Goal: Ask a question: Seek information or help from site administrators or community

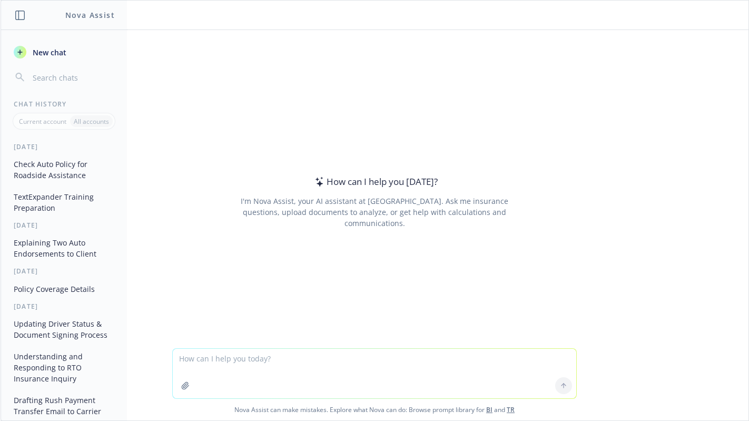
click at [591, 171] on div "How can I help you [DATE]? I'm Nova Assist, your AI assistant at Newfront. Ask …" at bounding box center [375, 189] width 748 height 318
click at [233, 374] on textarea at bounding box center [374, 374] width 403 height 50
type textarea "I am going to attach a policy and I need to confirm the coverages:"
click at [711, 268] on div "How can I help you [DATE]? I'm Nova Assist, your AI assistant at Newfront. Ask …" at bounding box center [375, 189] width 748 height 318
click at [270, 366] on textarea at bounding box center [374, 374] width 403 height 50
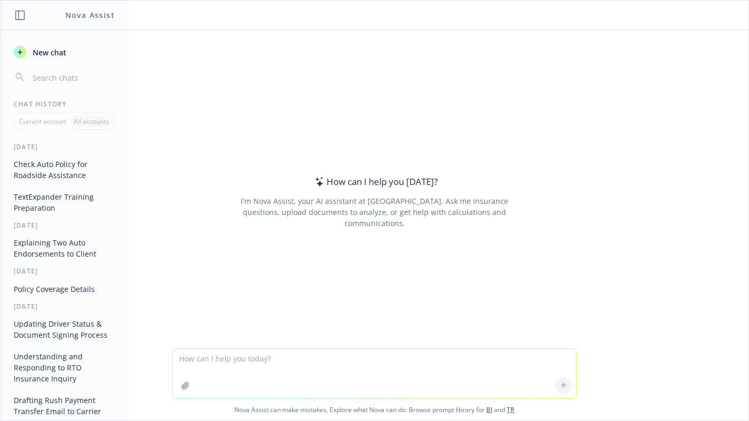
paste textarea "I am going to attach a policy and I need to confirm the coverages, or let me kn…"
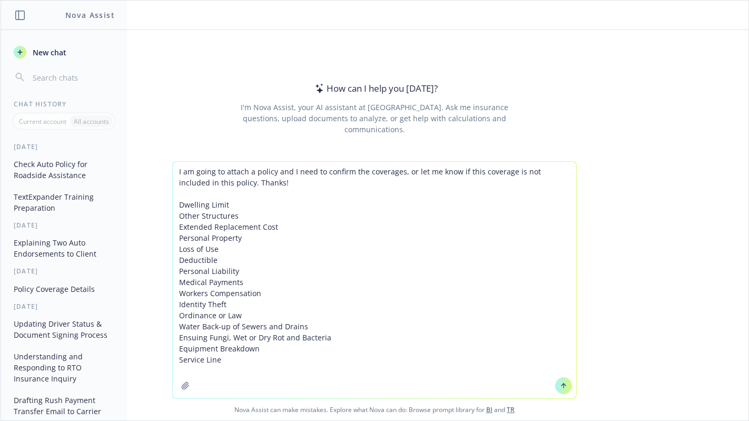
type textarea "I am going to attach a policy and I need to confirm the coverages, or let me kn…"
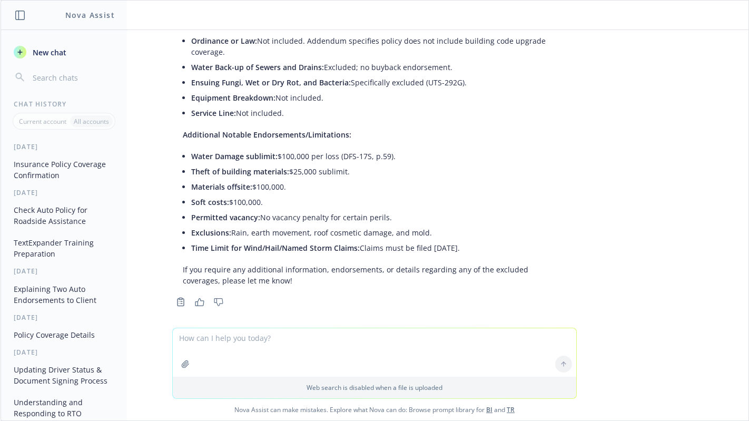
scroll to position [407, 0]
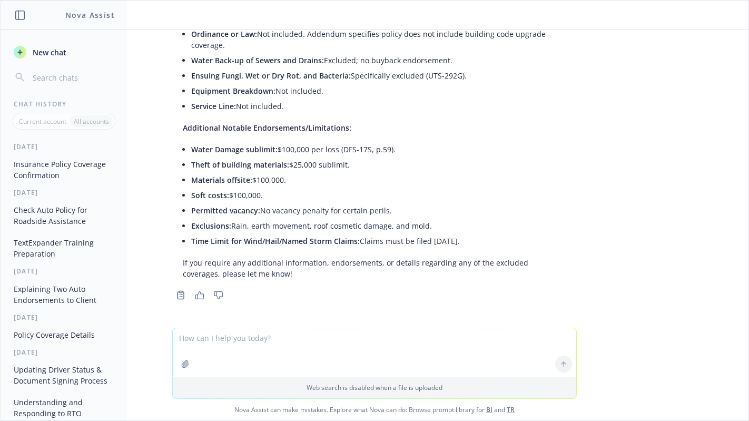
click at [634, 259] on div "PDF Airboat LLC Policy.PDF I am going to attach a policy and I need to confirm …" at bounding box center [375, 179] width 748 height 298
